Goal: Task Accomplishment & Management: Manage account settings

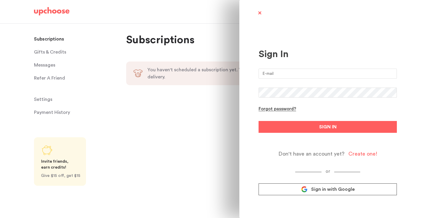
click at [283, 71] on input "email" at bounding box center [328, 74] width 138 height 10
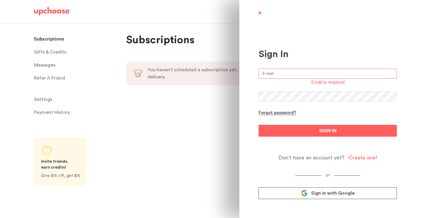
click at [265, 75] on input "email" at bounding box center [328, 74] width 138 height 10
type input "atlee@atleefeingold.com"
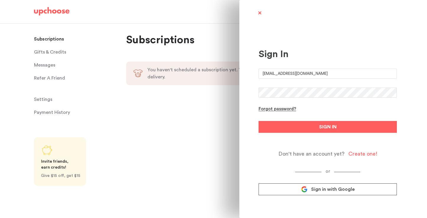
click at [304, 188] on link "Sign in with Google" at bounding box center [328, 189] width 138 height 12
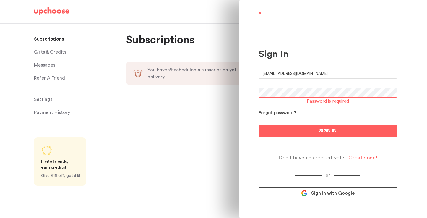
click at [305, 192] on icon at bounding box center [304, 193] width 7 height 7
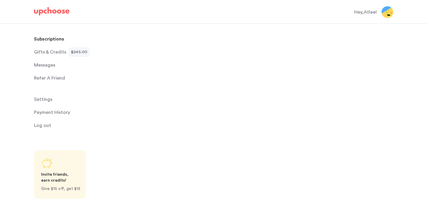
click at [53, 51] on span "Gifts & Credits" at bounding box center [50, 52] width 32 height 12
